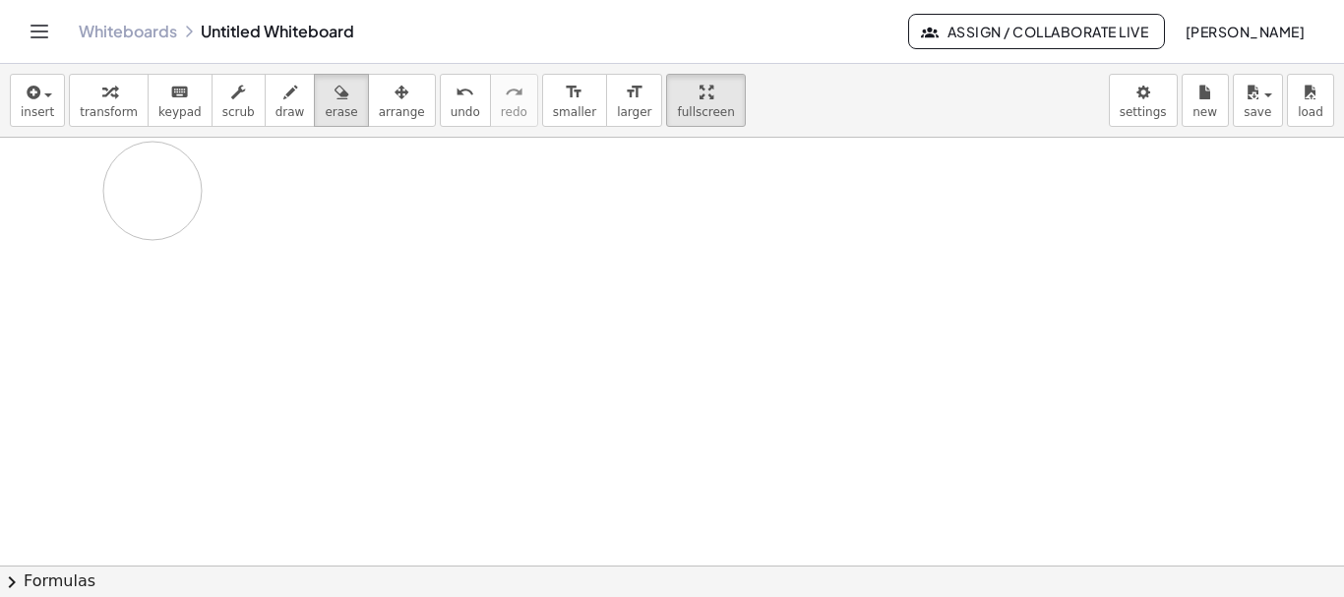
drag, startPoint x: 130, startPoint y: 187, endPoint x: 152, endPoint y: 192, distance: 23.2
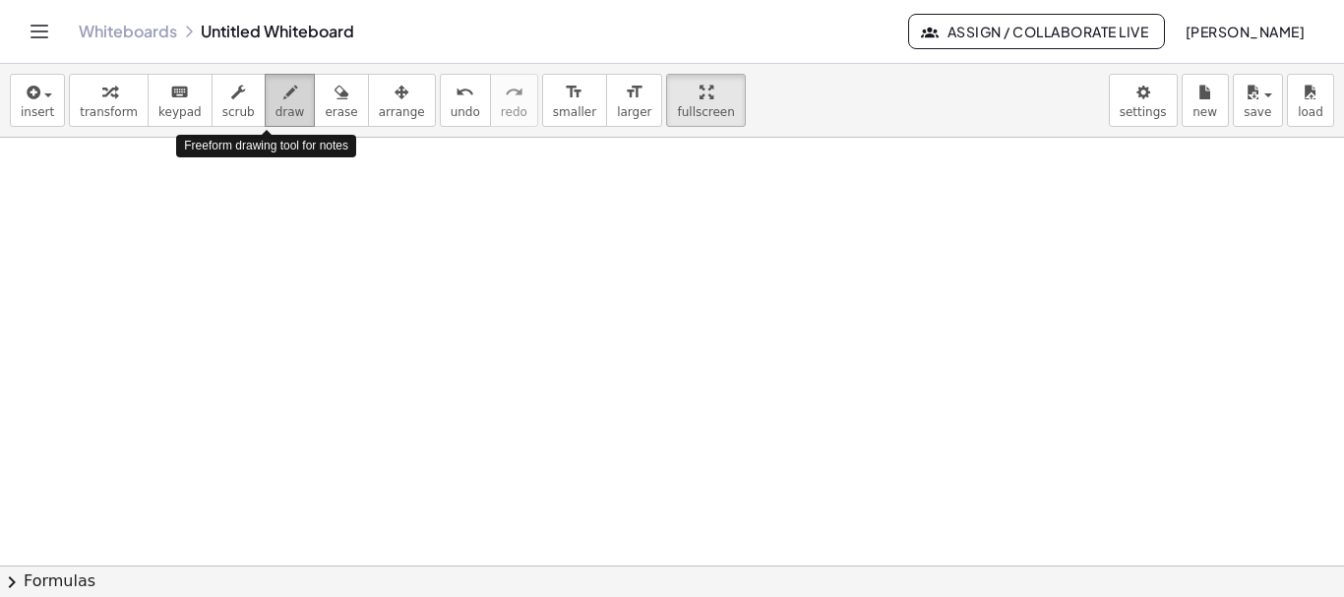
click at [275, 106] on span "draw" at bounding box center [290, 112] width 30 height 14
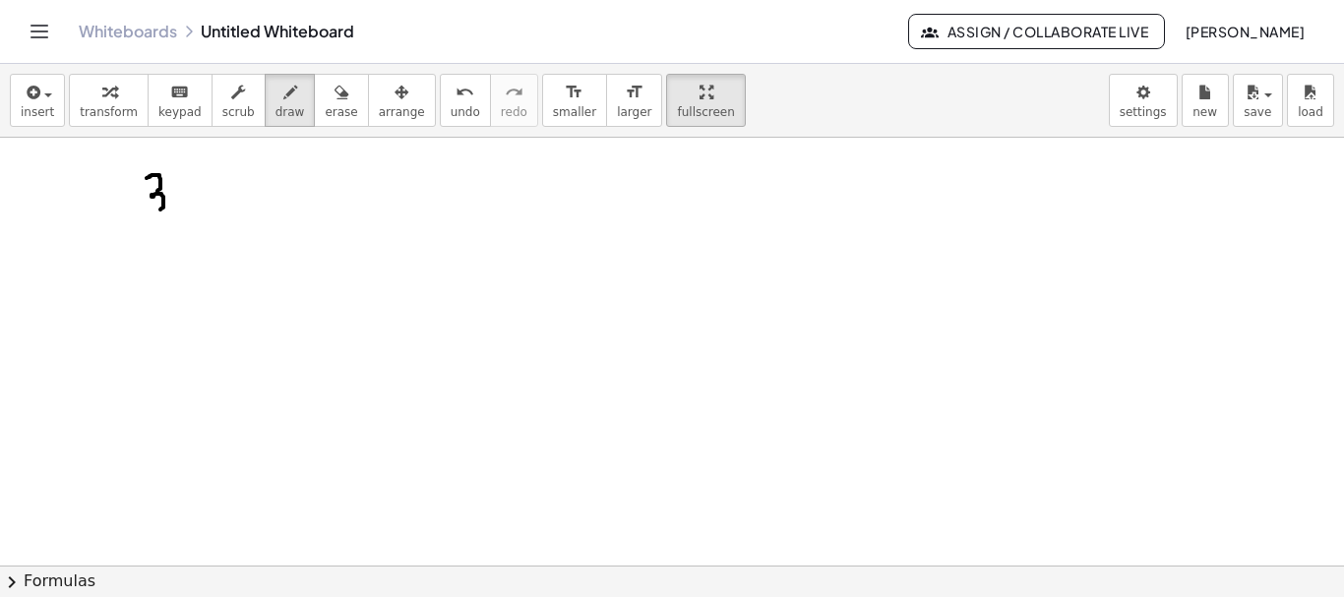
drag, startPoint x: 147, startPoint y: 178, endPoint x: 146, endPoint y: 214, distance: 36.4
drag, startPoint x: 174, startPoint y: 177, endPoint x: 203, endPoint y: 195, distance: 33.6
drag, startPoint x: 189, startPoint y: 179, endPoint x: 179, endPoint y: 201, distance: 23.8
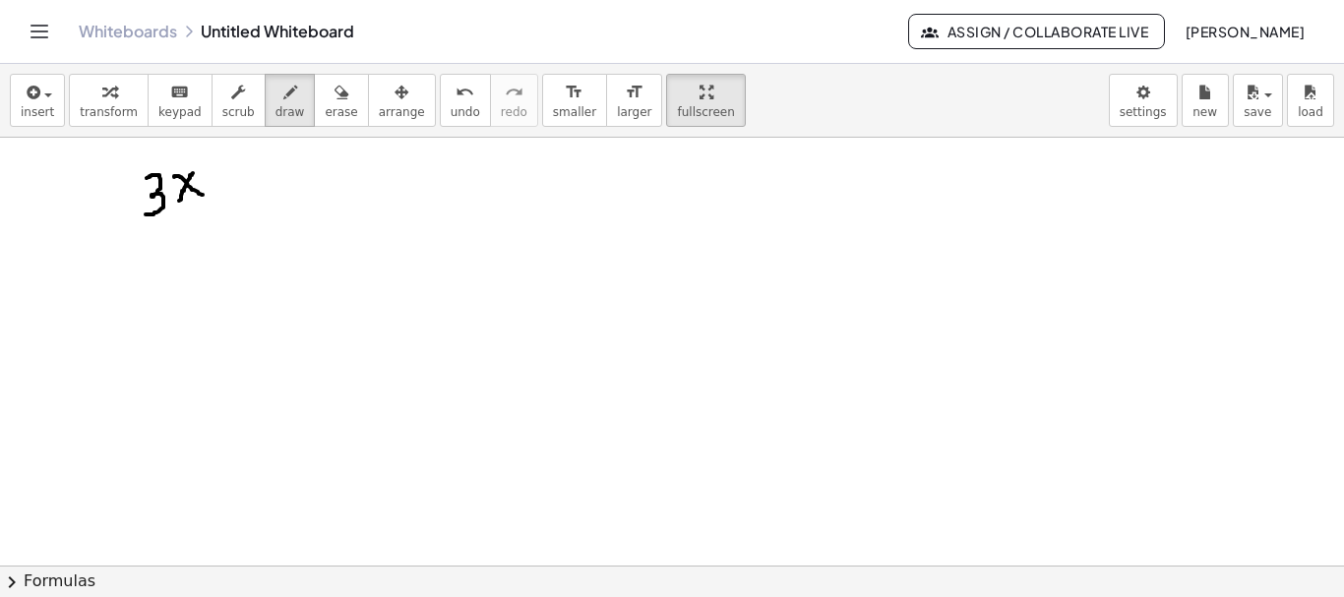
drag, startPoint x: 212, startPoint y: 186, endPoint x: 229, endPoint y: 183, distance: 17.0
drag, startPoint x: 240, startPoint y: 177, endPoint x: 256, endPoint y: 200, distance: 27.6
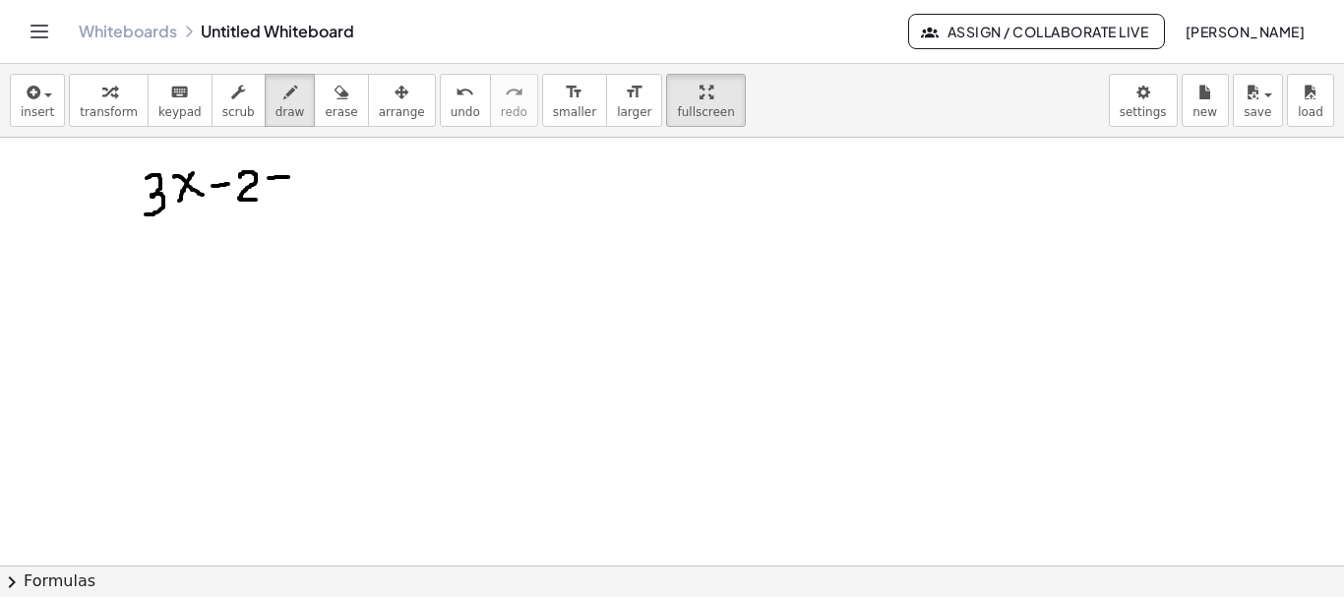
drag, startPoint x: 269, startPoint y: 178, endPoint x: 288, endPoint y: 177, distance: 19.7
drag, startPoint x: 269, startPoint y: 191, endPoint x: 286, endPoint y: 187, distance: 18.1
drag, startPoint x: 314, startPoint y: 165, endPoint x: 315, endPoint y: 190, distance: 24.6
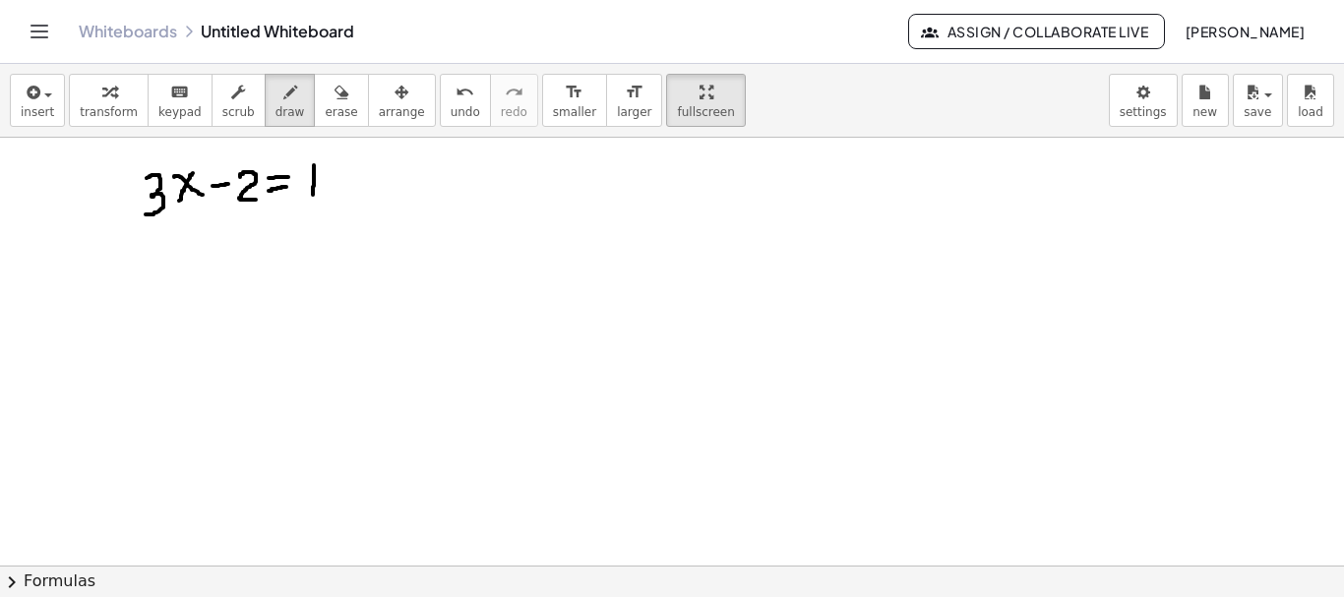
drag, startPoint x: 325, startPoint y: 175, endPoint x: 344, endPoint y: 187, distance: 22.9
drag, startPoint x: 347, startPoint y: 169, endPoint x: 371, endPoint y: 187, distance: 29.5
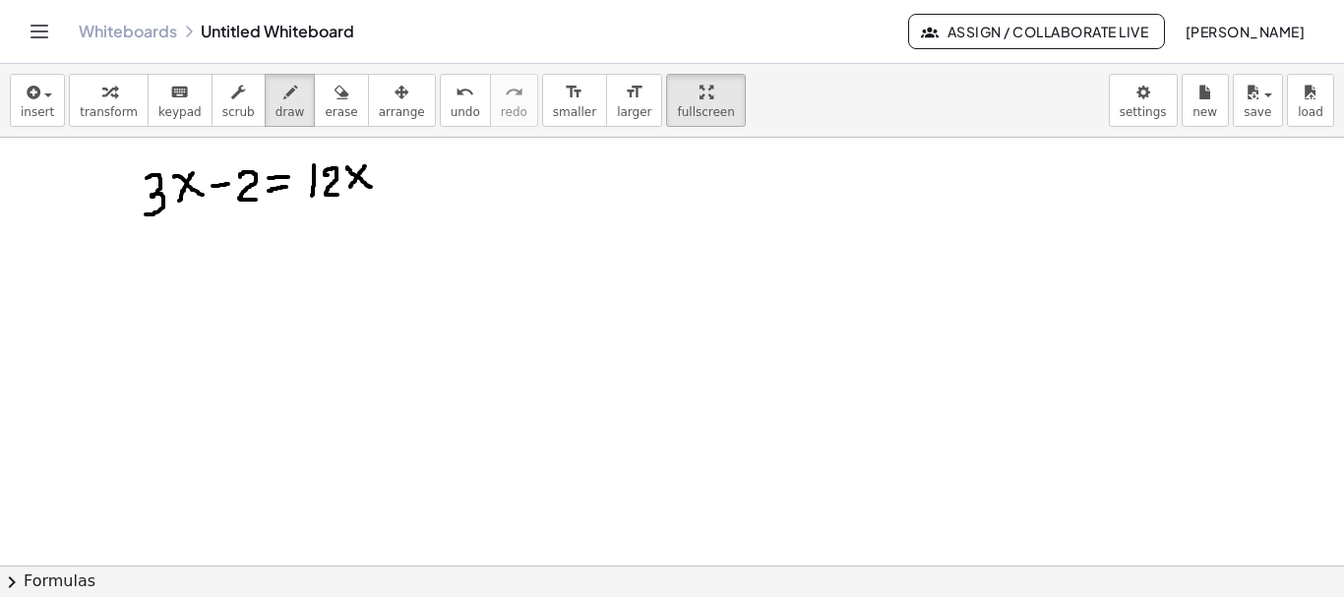
drag, startPoint x: 365, startPoint y: 166, endPoint x: 350, endPoint y: 187, distance: 25.4
drag, startPoint x: 382, startPoint y: 176, endPoint x: 411, endPoint y: 176, distance: 29.5
drag, startPoint x: 399, startPoint y: 166, endPoint x: 394, endPoint y: 187, distance: 21.2
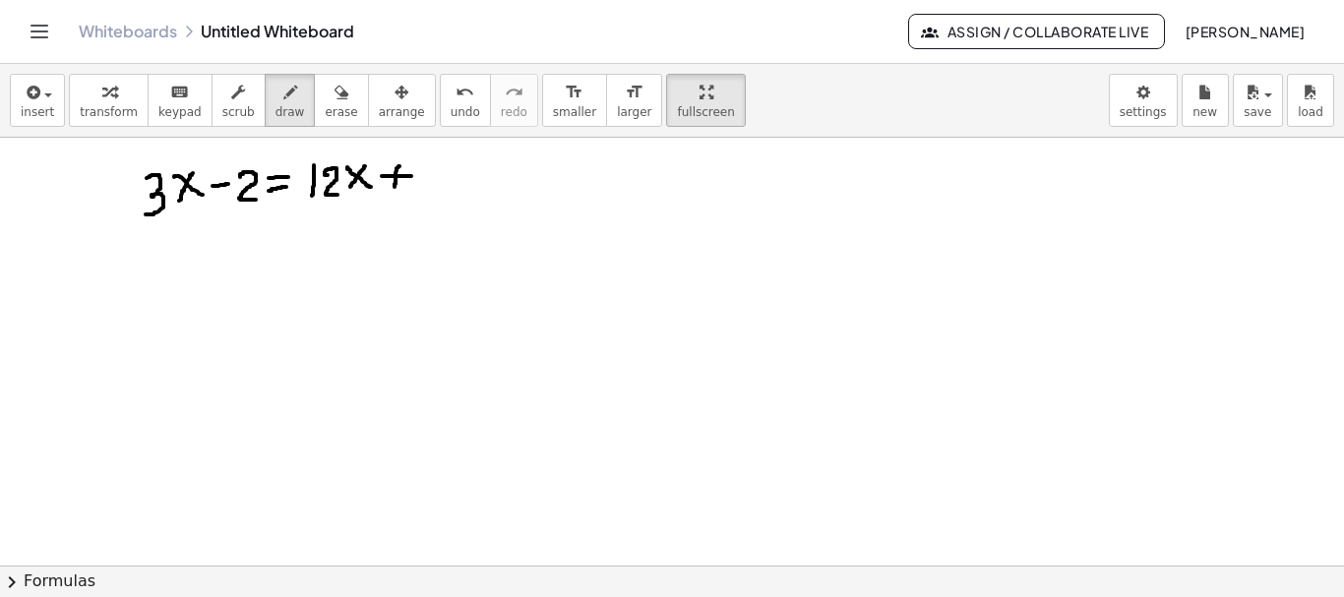
drag, startPoint x: 152, startPoint y: 261, endPoint x: 169, endPoint y: 260, distance: 16.7
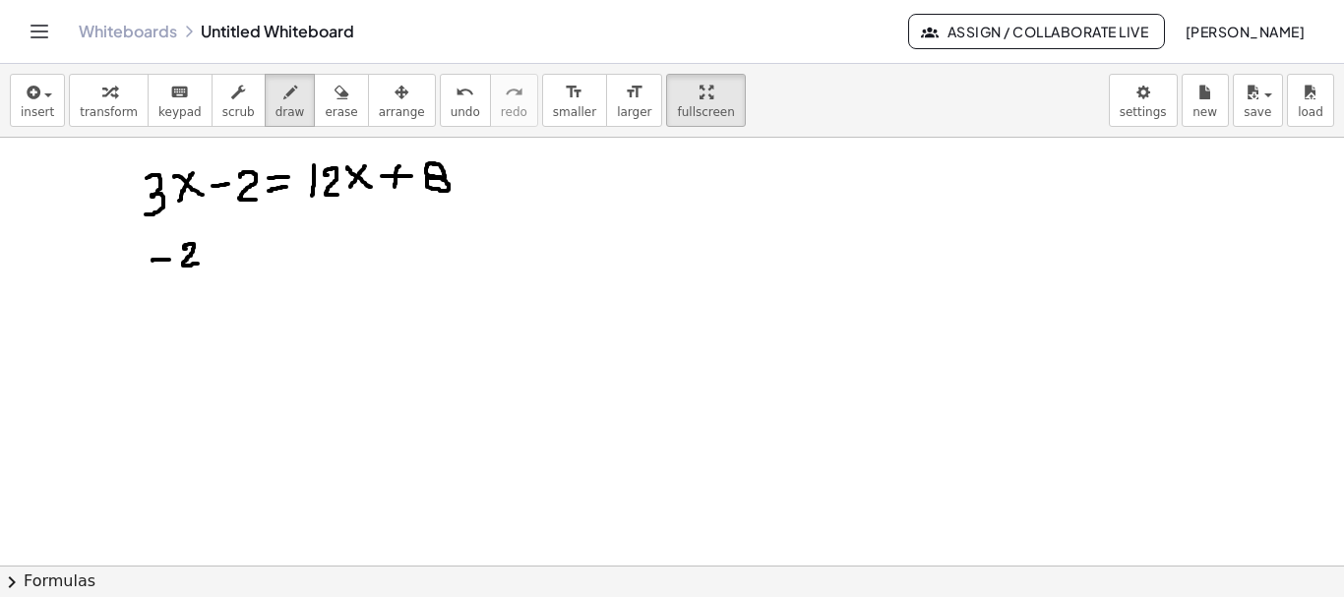
drag, startPoint x: 186, startPoint y: 249, endPoint x: 203, endPoint y: 259, distance: 19.4
drag, startPoint x: 207, startPoint y: 253, endPoint x: 226, endPoint y: 246, distance: 20.8
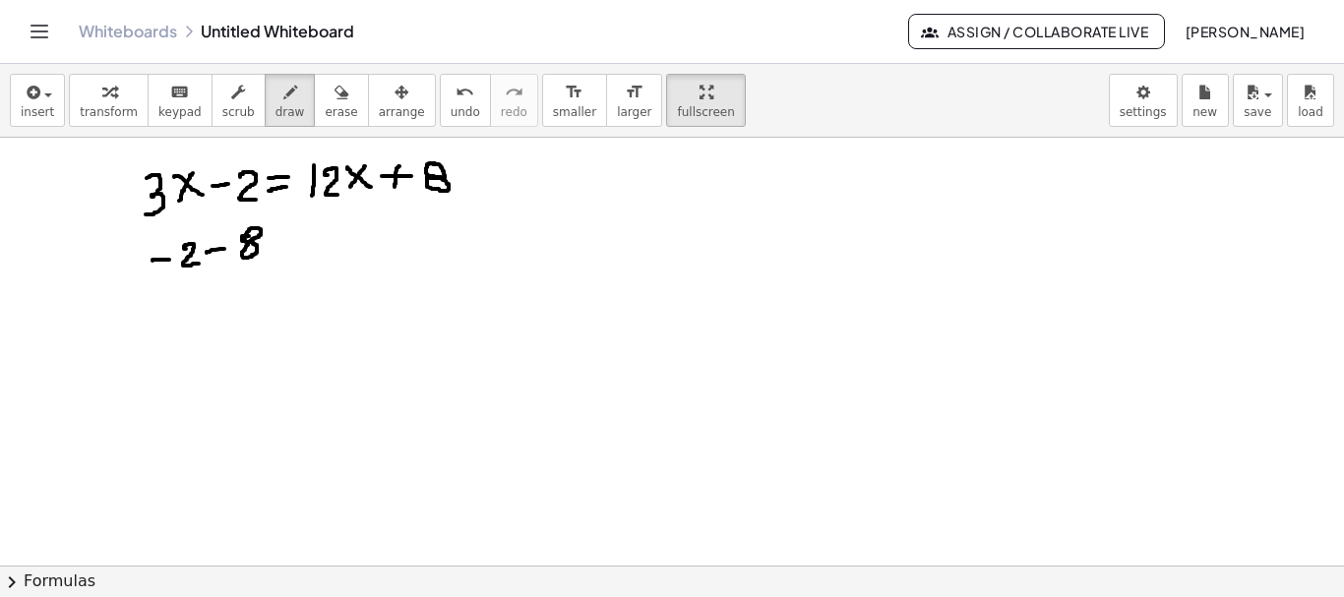
drag, startPoint x: 273, startPoint y: 239, endPoint x: 270, endPoint y: 249, distance: 10.3
drag, startPoint x: 273, startPoint y: 250, endPoint x: 288, endPoint y: 250, distance: 14.8
drag, startPoint x: 305, startPoint y: 231, endPoint x: 305, endPoint y: 254, distance: 22.6
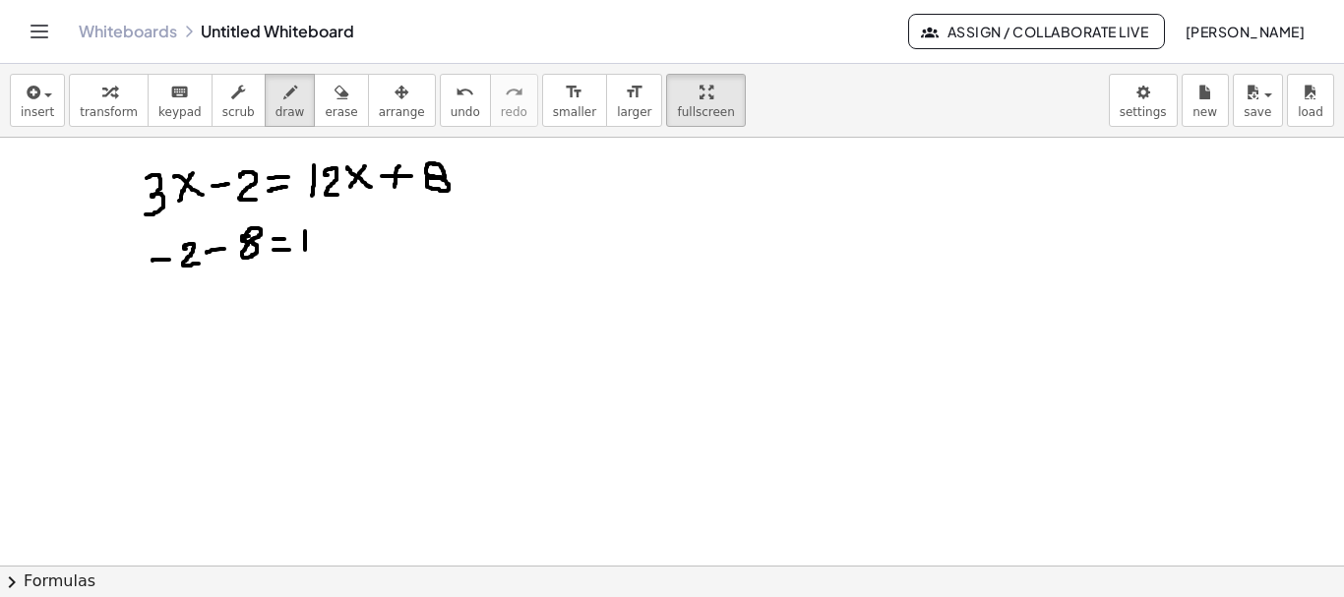
drag, startPoint x: 316, startPoint y: 235, endPoint x: 325, endPoint y: 252, distance: 18.9
drag, startPoint x: 331, startPoint y: 232, endPoint x: 358, endPoint y: 248, distance: 30.9
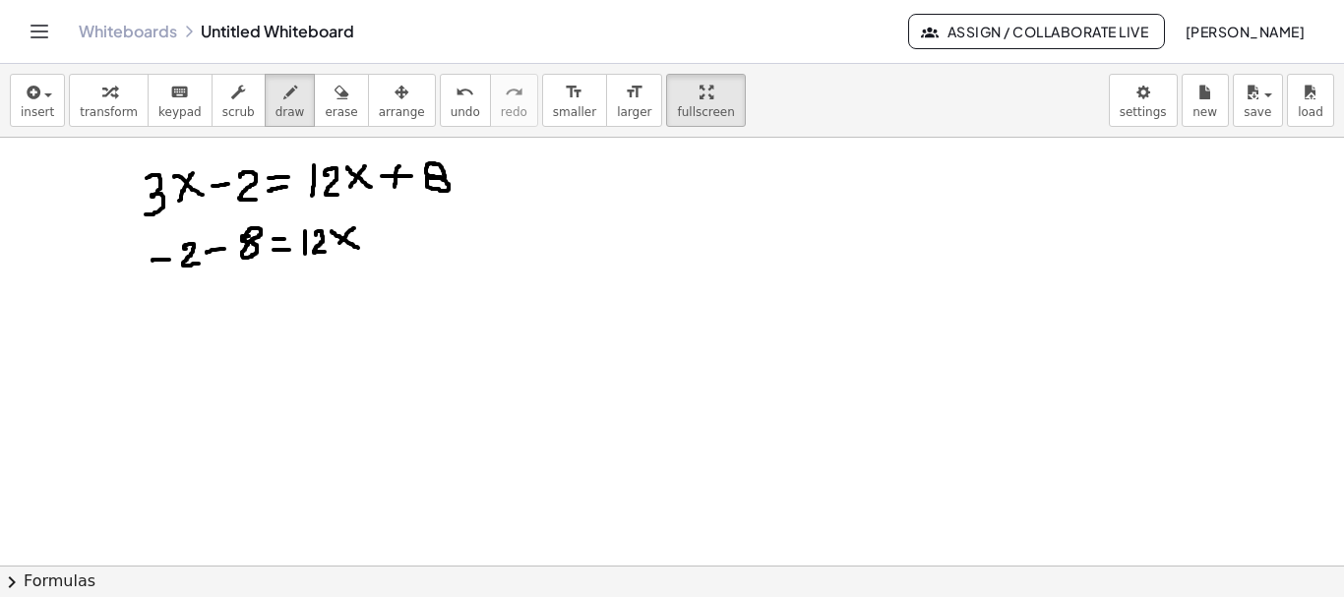
drag, startPoint x: 354, startPoint y: 228, endPoint x: 335, endPoint y: 250, distance: 28.6
drag, startPoint x: 368, startPoint y: 236, endPoint x: 385, endPoint y: 236, distance: 16.7
drag, startPoint x: 394, startPoint y: 225, endPoint x: 396, endPoint y: 246, distance: 20.7
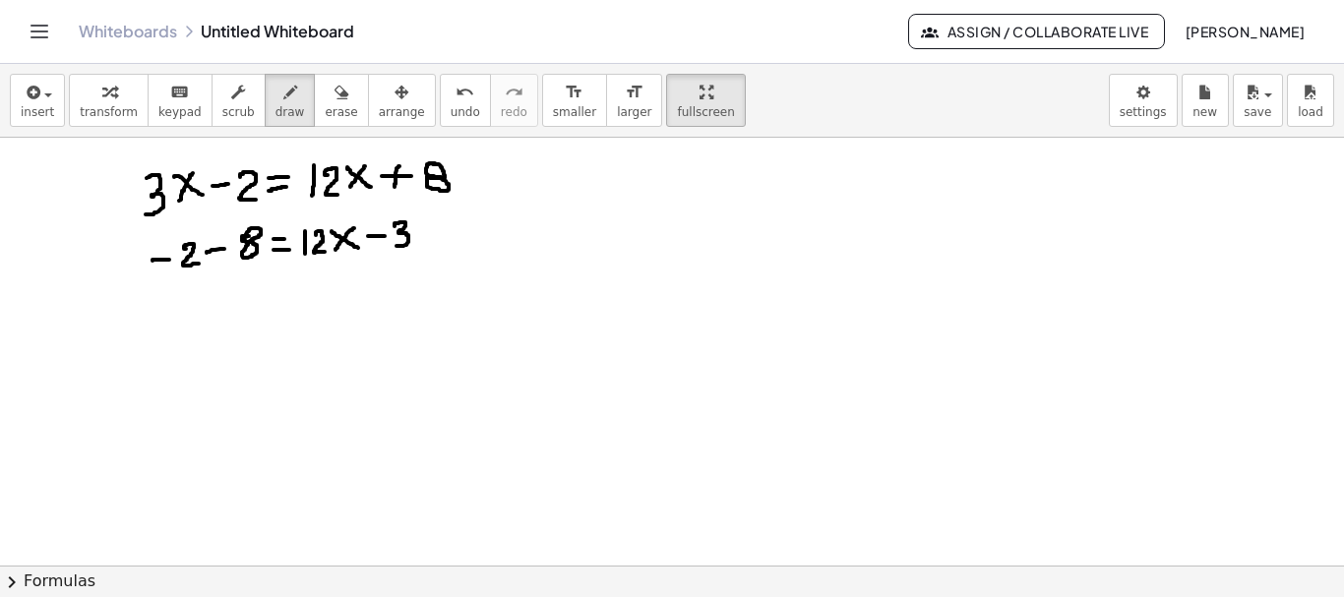
drag, startPoint x: 418, startPoint y: 220, endPoint x: 437, endPoint y: 243, distance: 29.3
drag, startPoint x: 436, startPoint y: 219, endPoint x: 417, endPoint y: 238, distance: 26.4
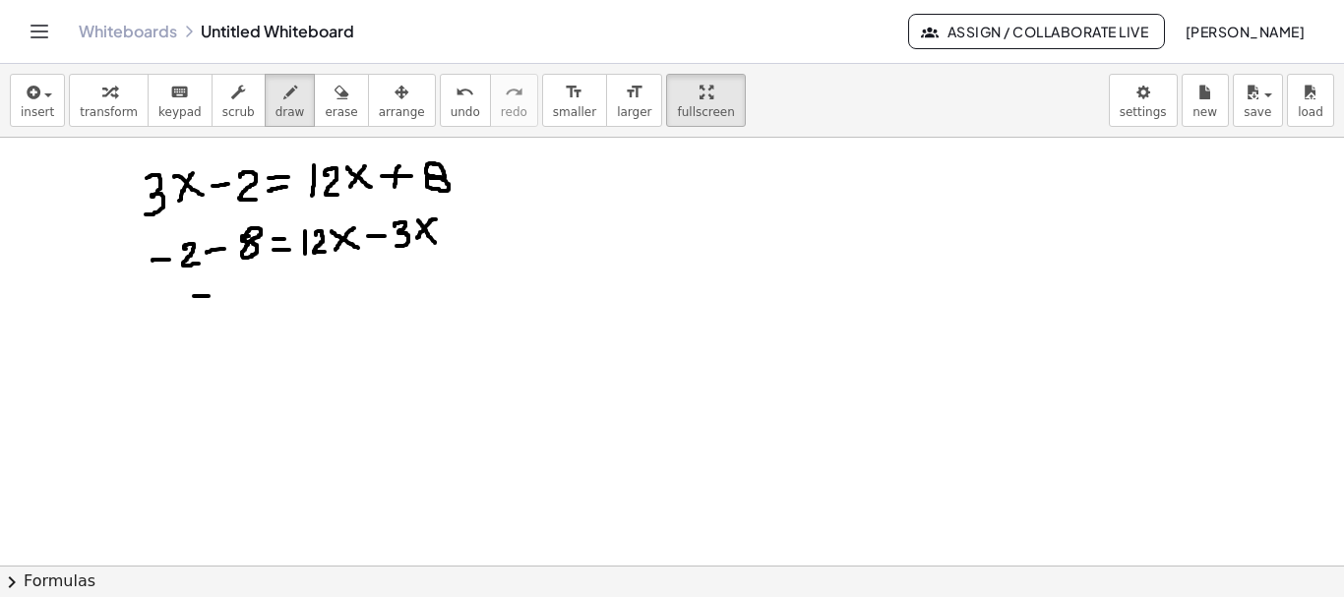
drag, startPoint x: 194, startPoint y: 296, endPoint x: 209, endPoint y: 298, distance: 14.9
drag, startPoint x: 229, startPoint y: 284, endPoint x: 227, endPoint y: 304, distance: 19.8
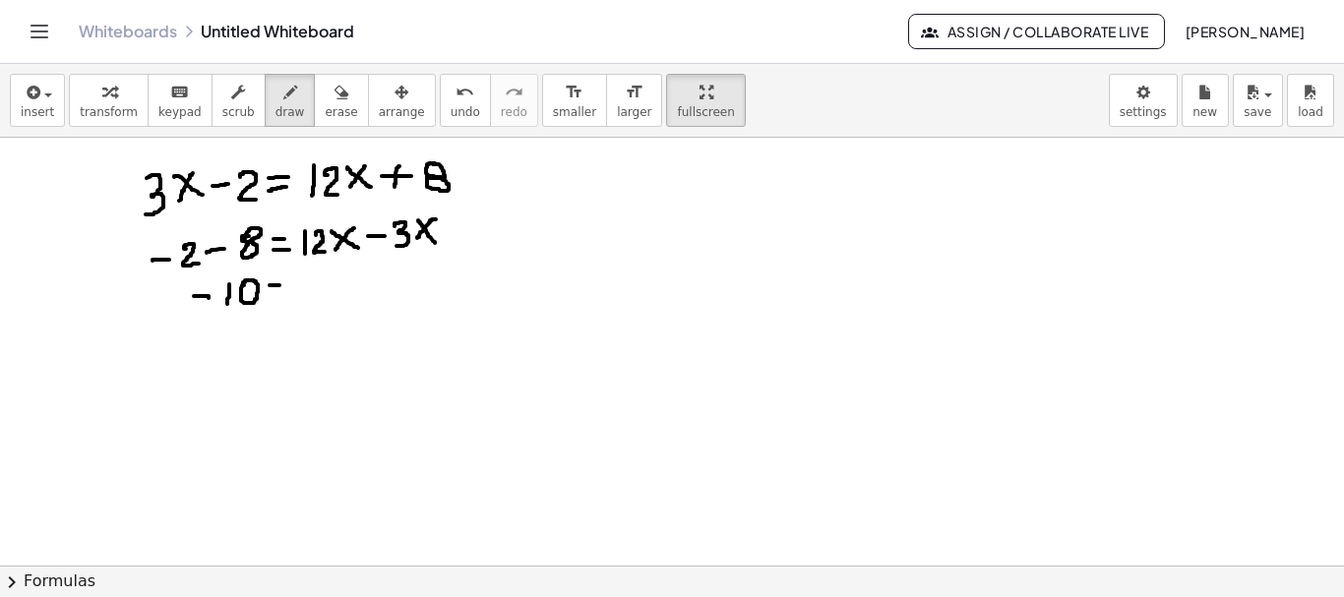
drag, startPoint x: 270, startPoint y: 285, endPoint x: 280, endPoint y: 285, distance: 10.8
drag, startPoint x: 270, startPoint y: 297, endPoint x: 279, endPoint y: 298, distance: 9.9
drag, startPoint x: 312, startPoint y: 277, endPoint x: 322, endPoint y: 297, distance: 22.0
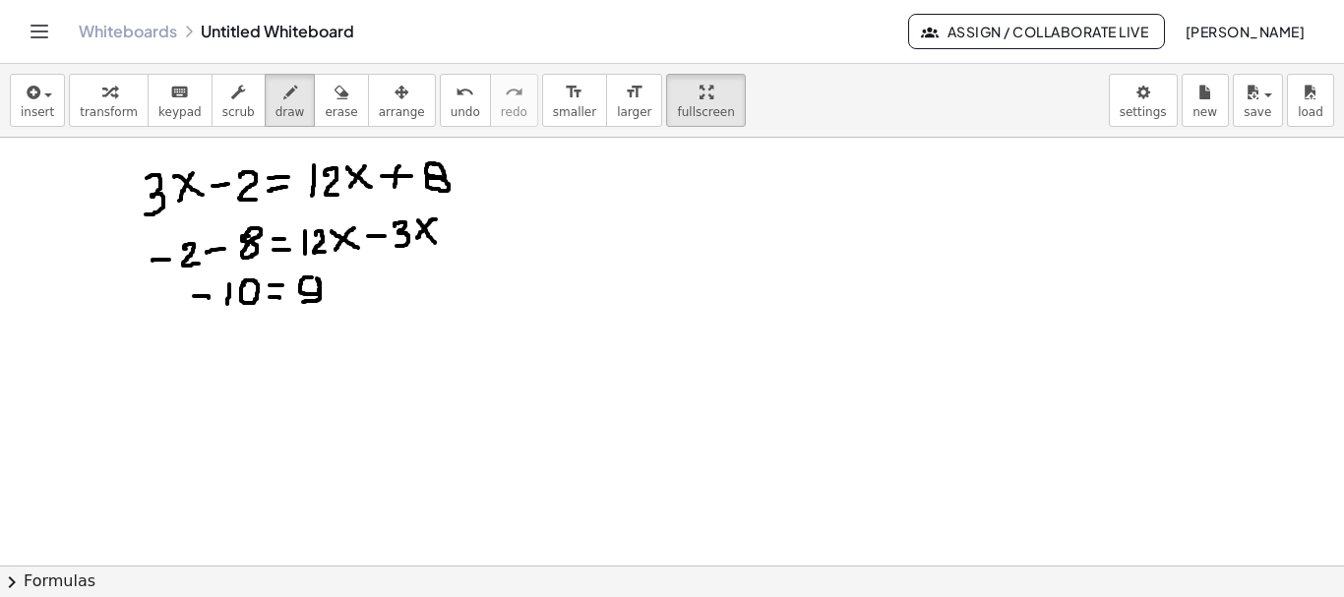
drag, startPoint x: 329, startPoint y: 276, endPoint x: 344, endPoint y: 290, distance: 20.9
drag, startPoint x: 336, startPoint y: 277, endPoint x: 330, endPoint y: 292, distance: 15.9
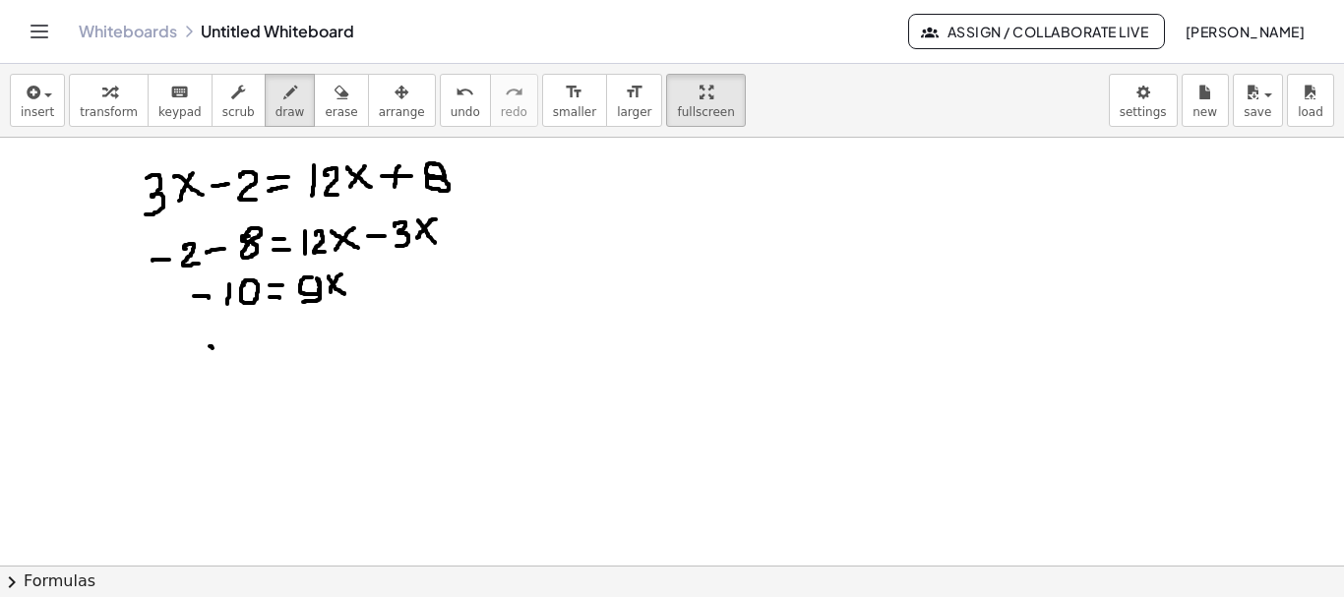
drag, startPoint x: 211, startPoint y: 347, endPoint x: 233, endPoint y: 357, distance: 23.8
drag, startPoint x: 230, startPoint y: 341, endPoint x: 216, endPoint y: 358, distance: 21.7
drag, startPoint x: 253, startPoint y: 342, endPoint x: 266, endPoint y: 343, distance: 12.8
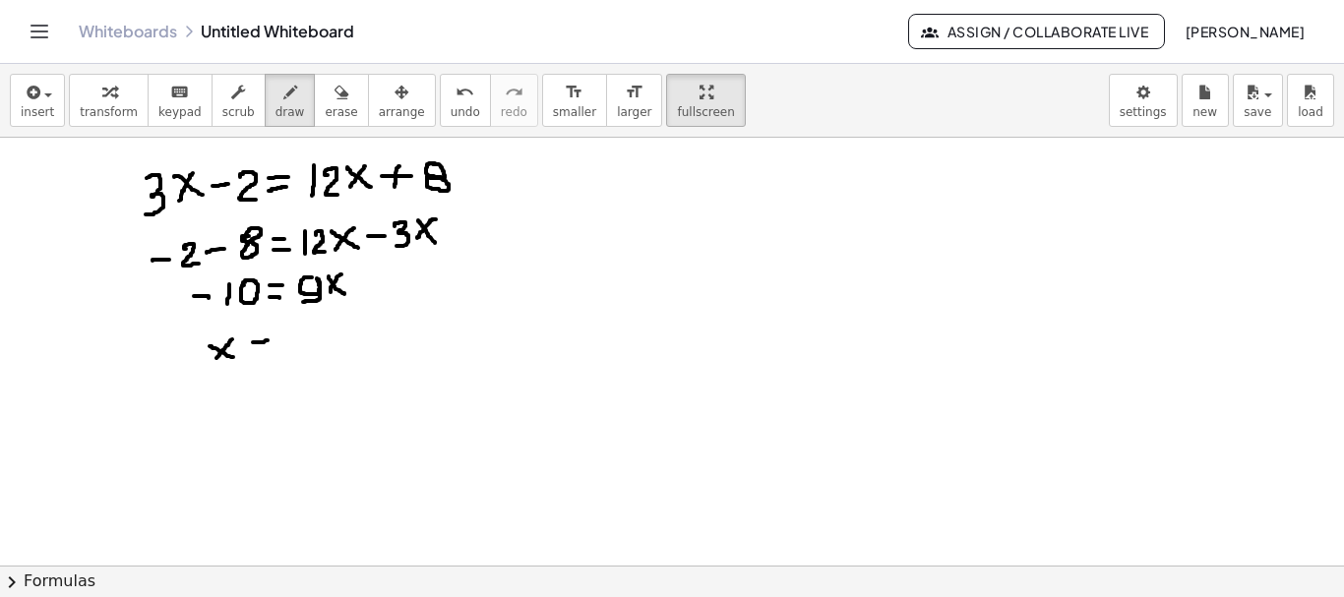
drag, startPoint x: 254, startPoint y: 354, endPoint x: 270, endPoint y: 354, distance: 16.7
drag, startPoint x: 282, startPoint y: 347, endPoint x: 295, endPoint y: 347, distance: 12.8
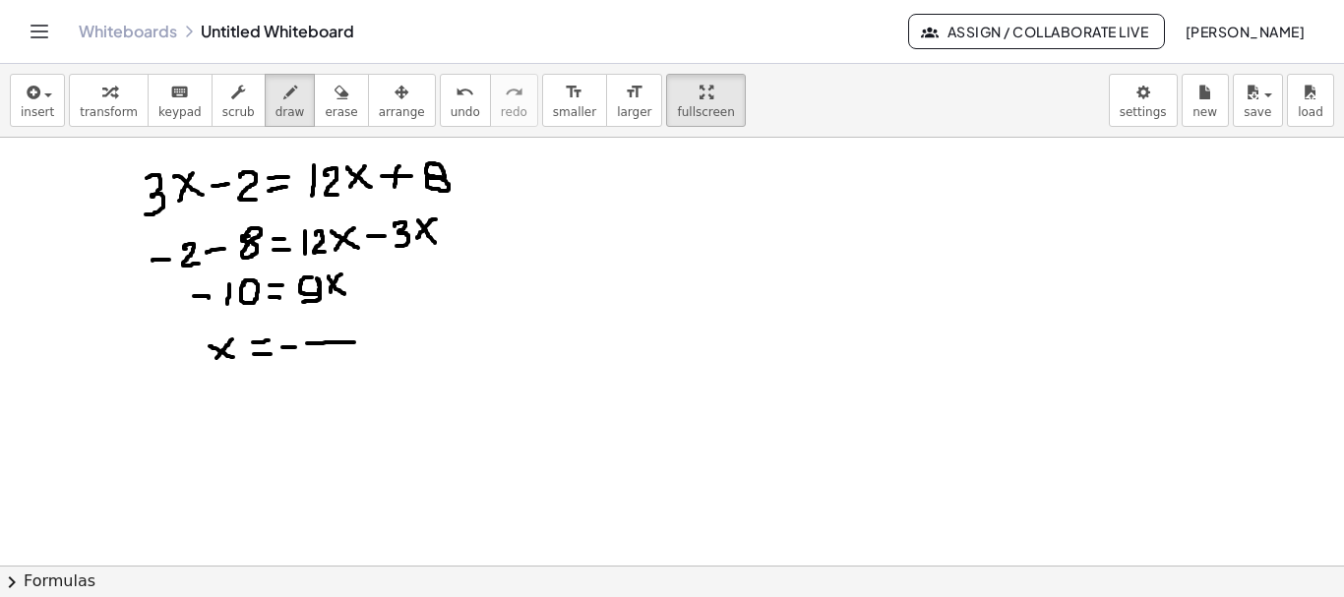
drag
drag, startPoint x: 318, startPoint y: 314, endPoint x: 314, endPoint y: 325, distance: 11.5
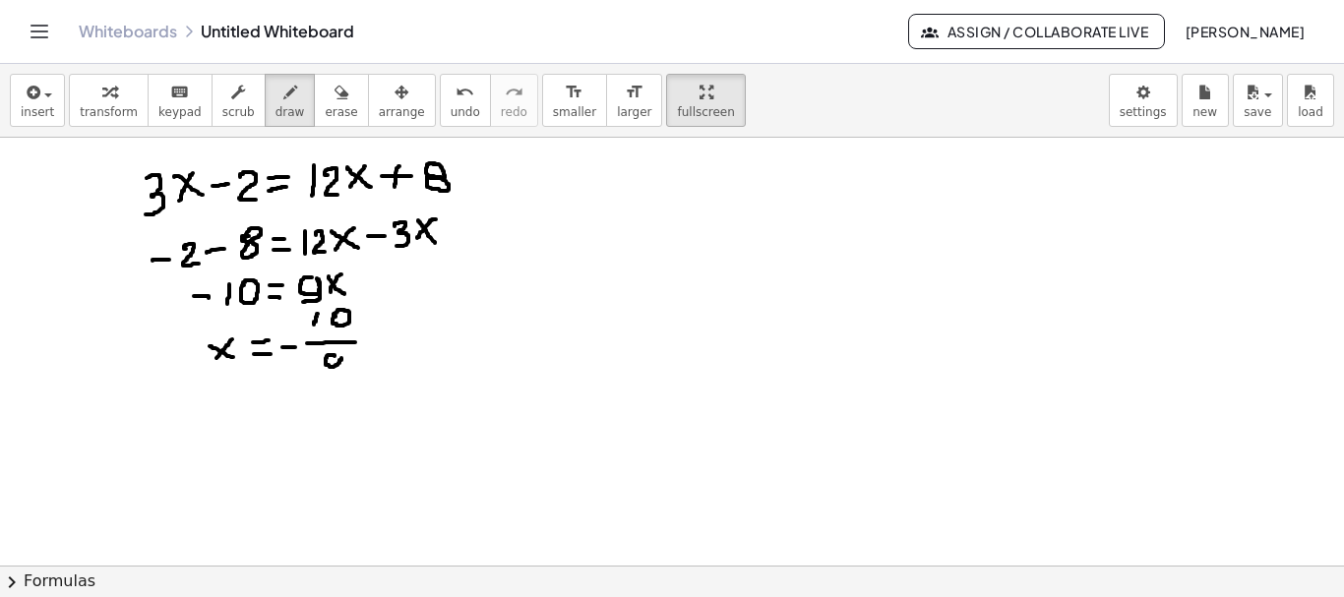
drag, startPoint x: 339, startPoint y: 359, endPoint x: 325, endPoint y: 385, distance: 29.5
click at [1256, 108] on span "save" at bounding box center [1257, 112] width 28 height 14
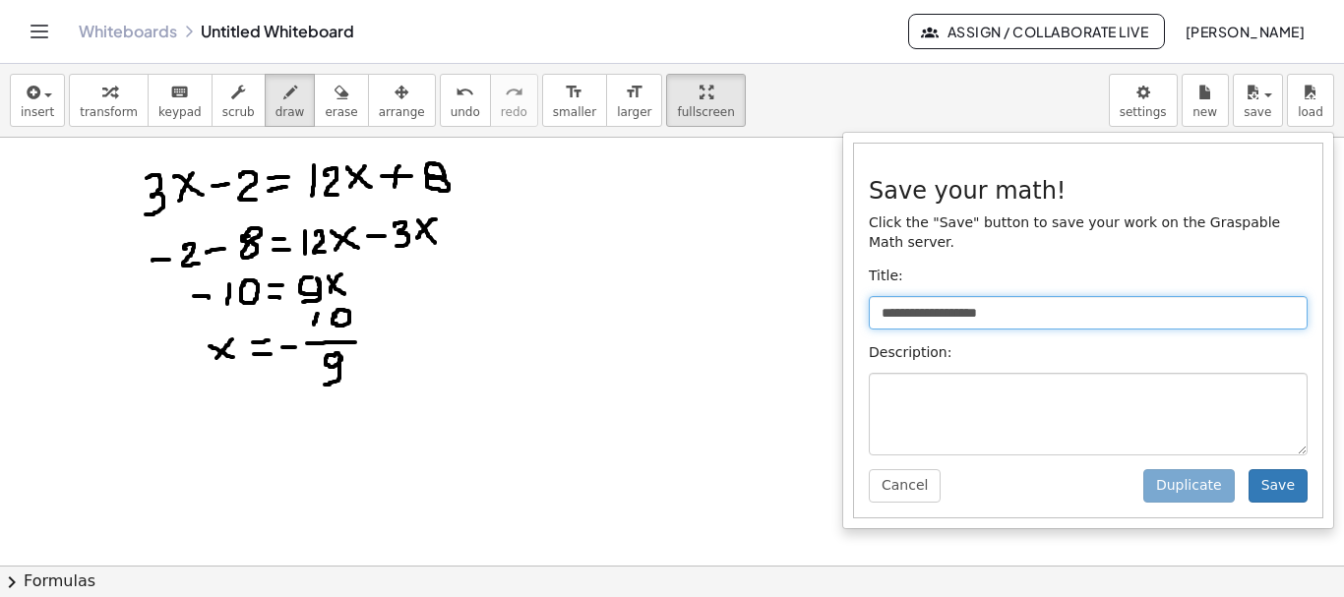
click at [909, 296] on input "**********" at bounding box center [1088, 312] width 439 height 33
type input "**********"
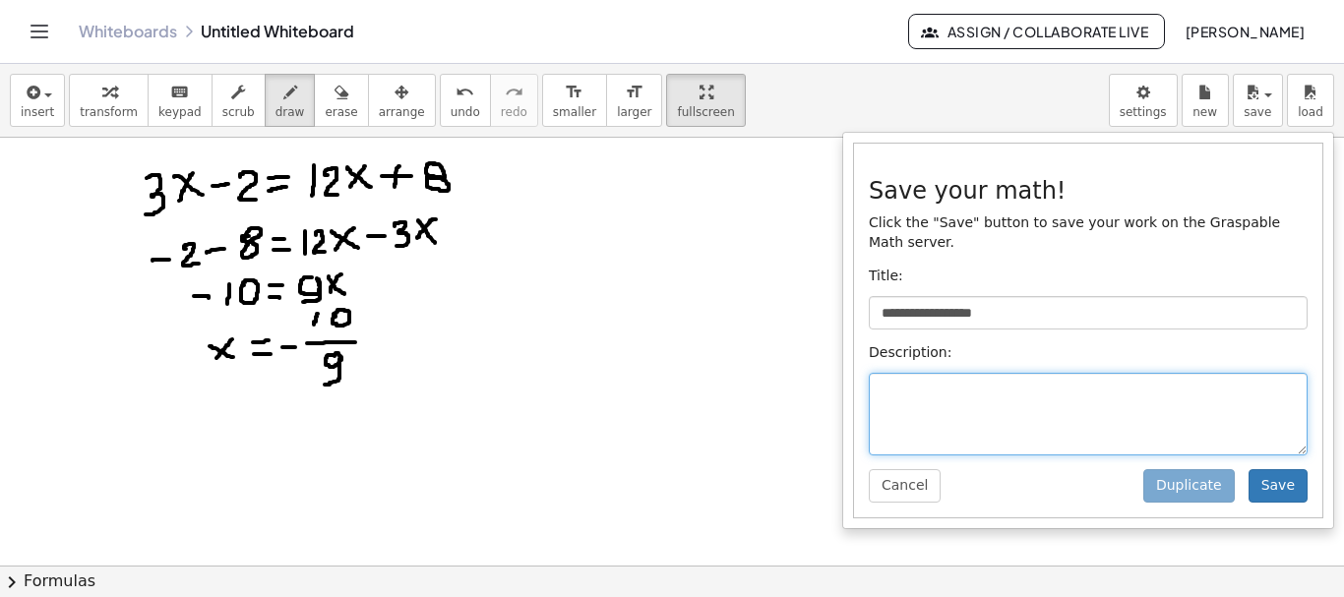
click at [886, 373] on textarea at bounding box center [1088, 414] width 439 height 83
type textarea "**********"
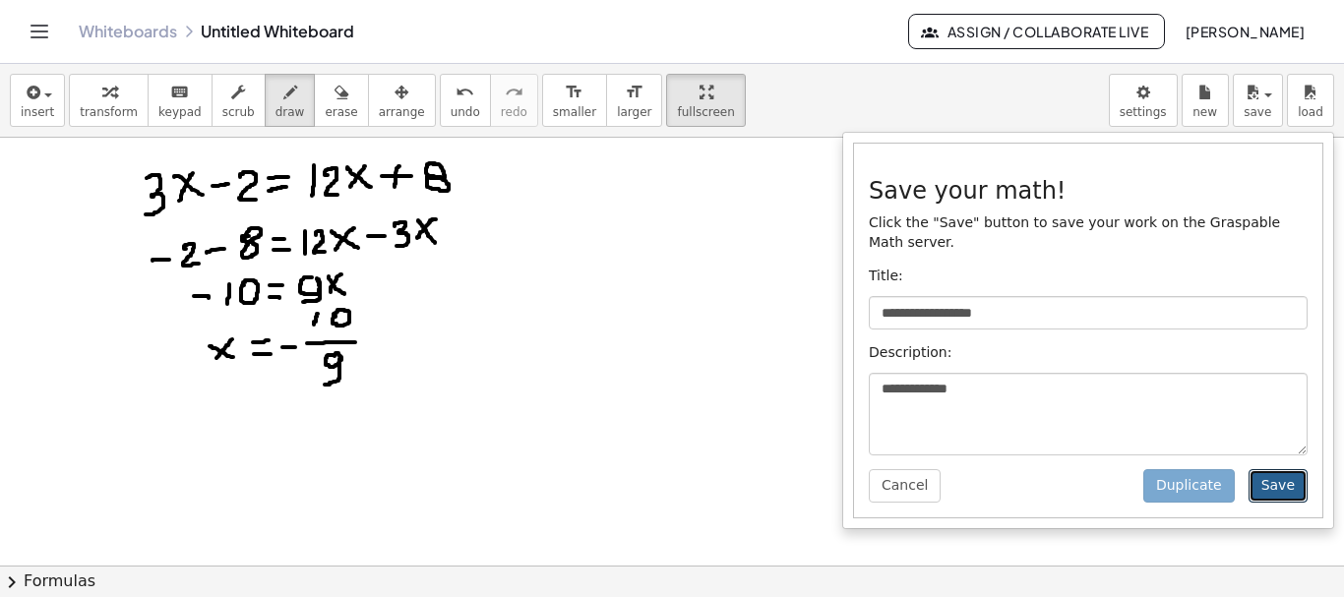
click at [1283, 469] on button "Save" at bounding box center [1277, 485] width 59 height 33
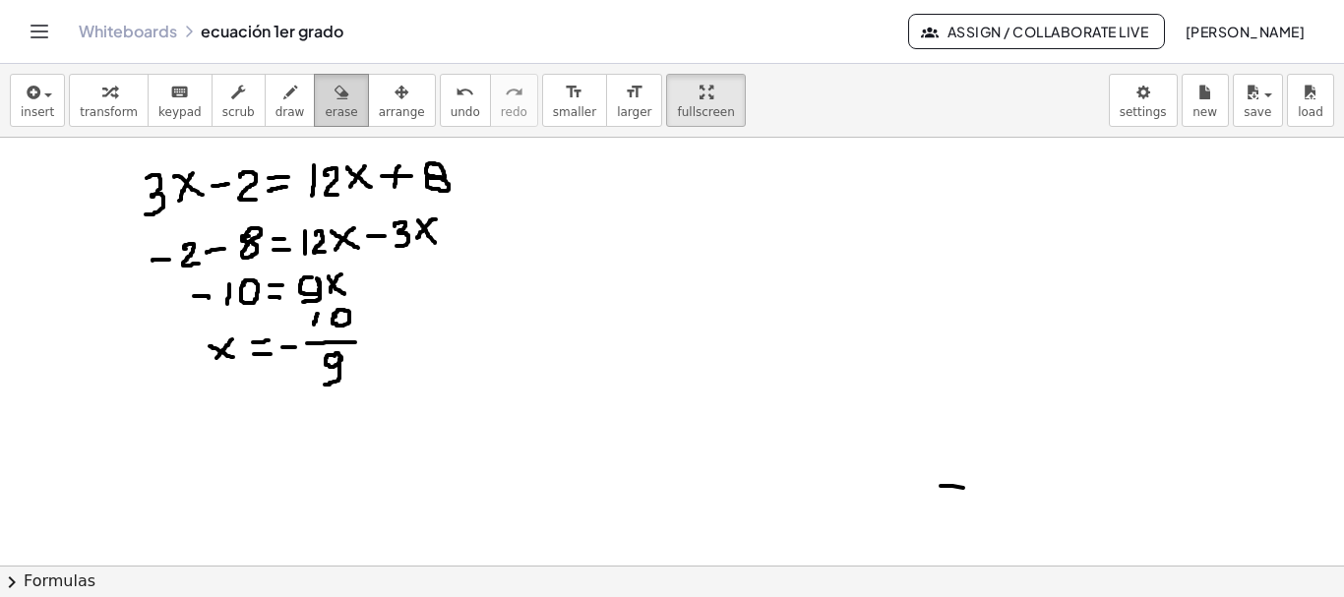
click at [314, 106] on button "erase" at bounding box center [341, 100] width 54 height 53
drag, startPoint x: 929, startPoint y: 495, endPoint x: 970, endPoint y: 497, distance: 40.4
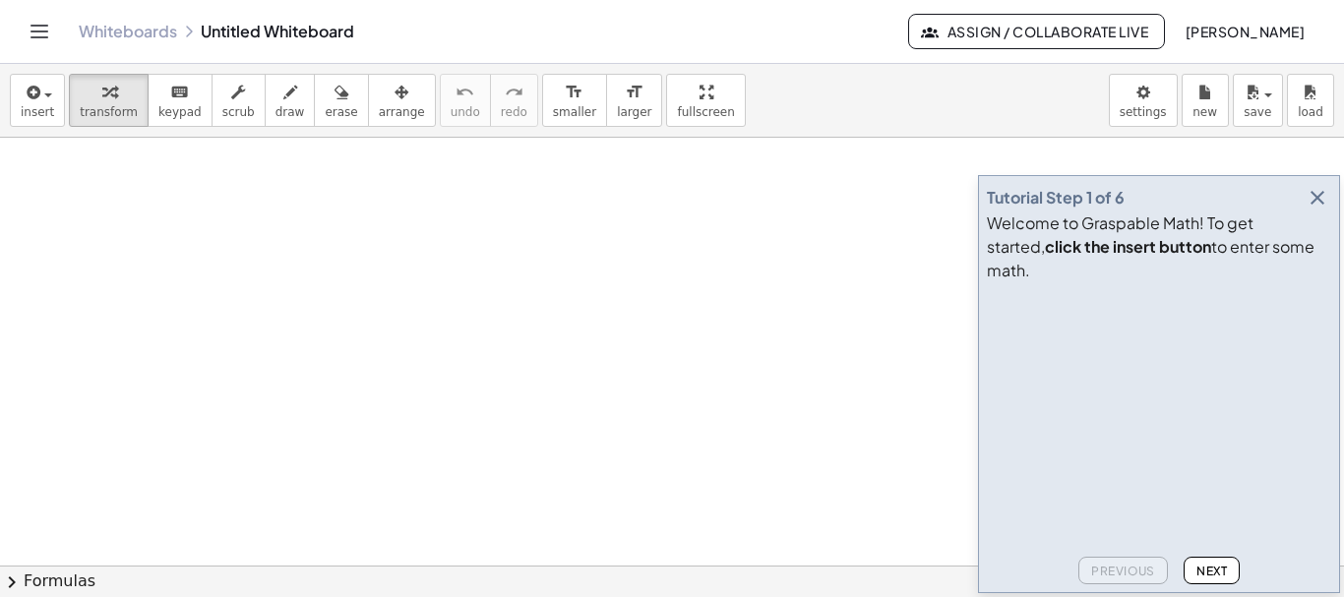
click at [1317, 210] on icon "button" at bounding box center [1317, 198] width 24 height 24
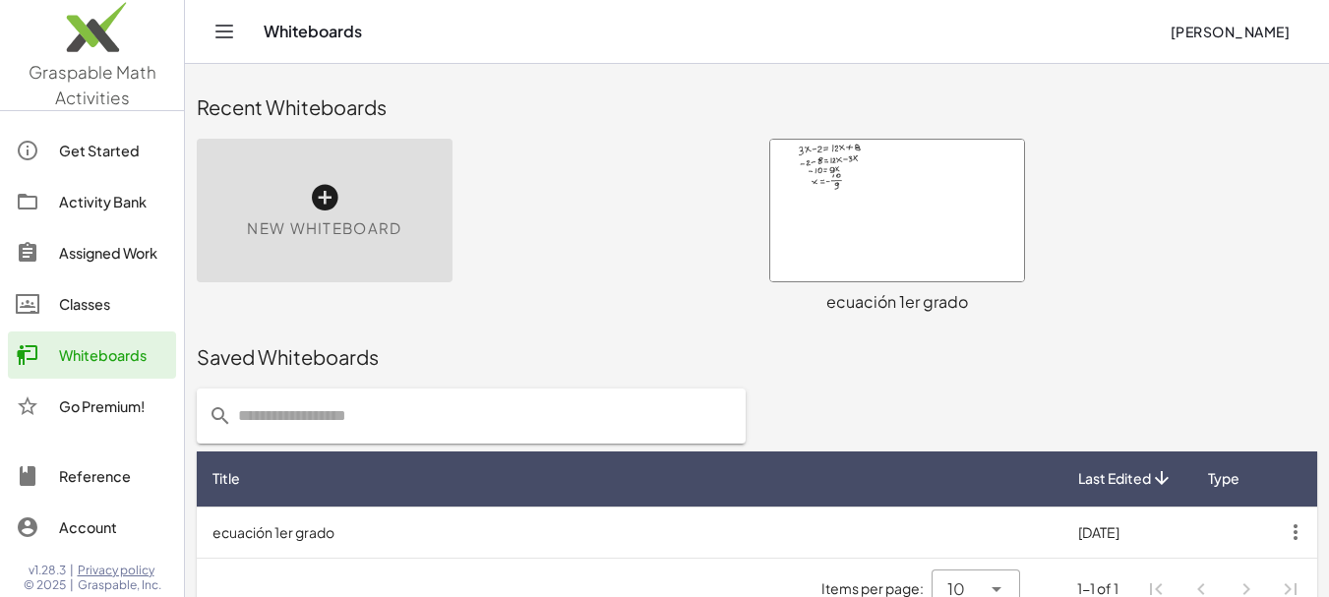
click at [849, 242] on div at bounding box center [897, 211] width 254 height 142
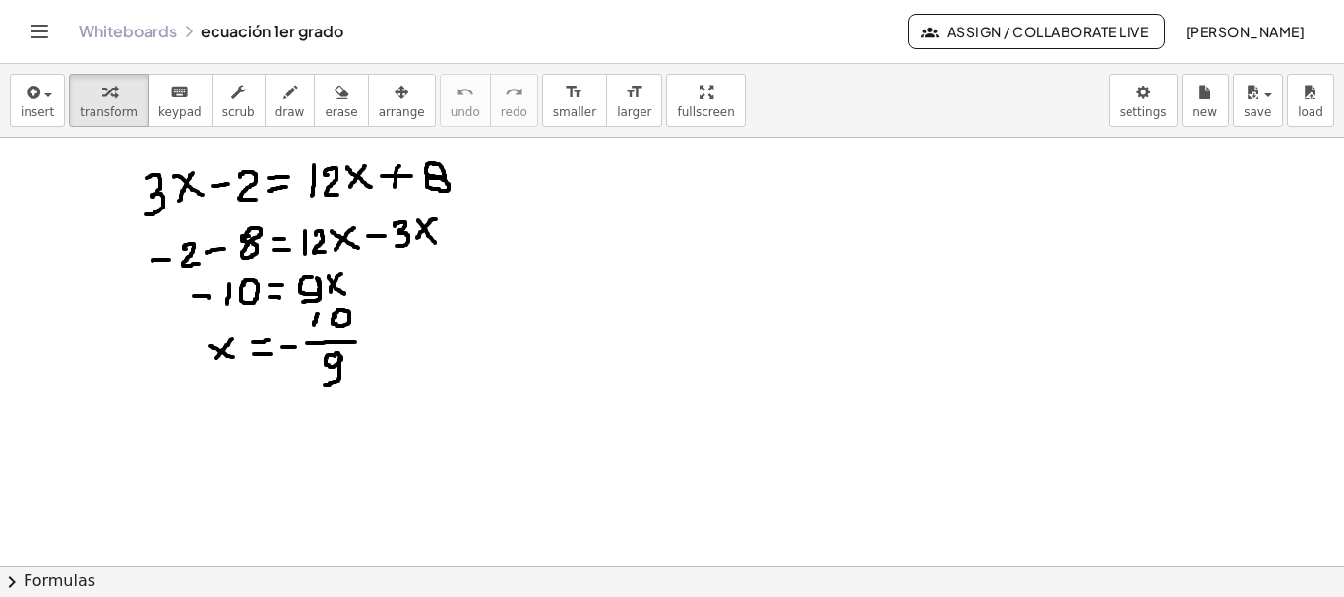
drag, startPoint x: 769, startPoint y: 287, endPoint x: 792, endPoint y: 297, distance: 24.7
click at [793, 297] on div at bounding box center [672, 566] width 1344 height 856
click at [275, 113] on span "draw" at bounding box center [290, 112] width 30 height 14
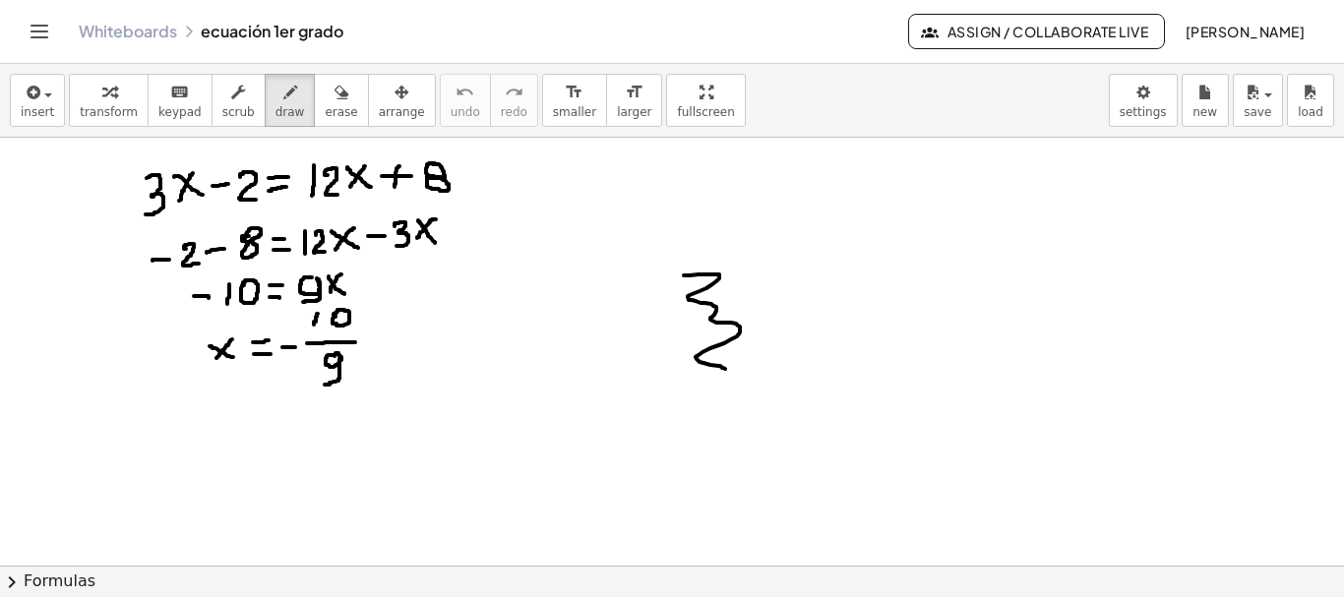
drag, startPoint x: 698, startPoint y: 274, endPoint x: 725, endPoint y: 369, distance: 98.1
click at [725, 369] on div at bounding box center [672, 566] width 1344 height 856
click at [316, 120] on button "erase" at bounding box center [341, 100] width 54 height 53
drag, startPoint x: 717, startPoint y: 398, endPoint x: 695, endPoint y: 297, distance: 103.6
click at [698, 294] on div at bounding box center [672, 566] width 1344 height 856
